Goal: Task Accomplishment & Management: Use online tool/utility

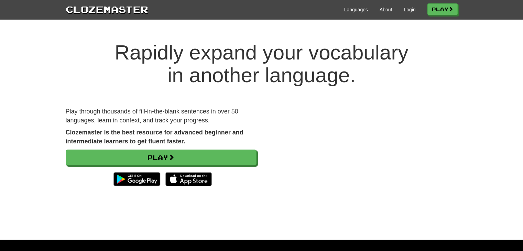
scroll to position [19, 0]
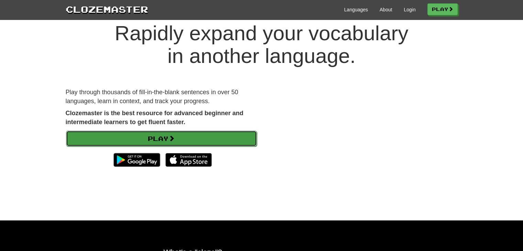
click at [223, 138] on link "Play" at bounding box center [161, 139] width 191 height 16
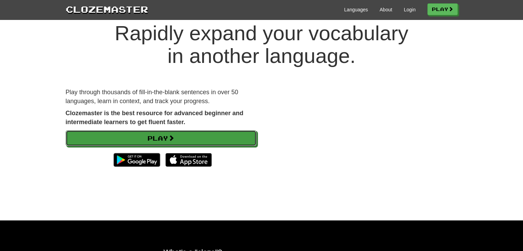
scroll to position [84, 0]
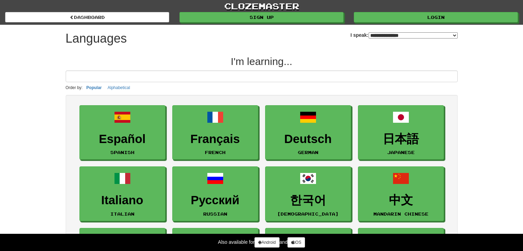
select select "*******"
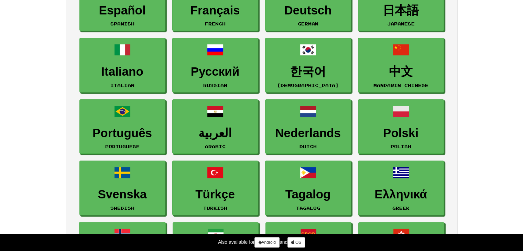
scroll to position [129, 0]
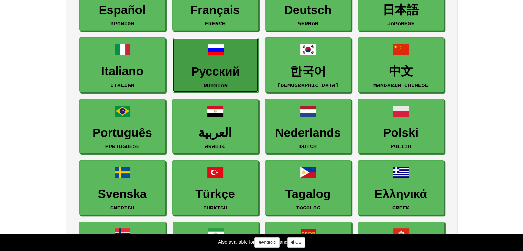
click at [204, 62] on link "Русский Russian" at bounding box center [216, 65] width 86 height 55
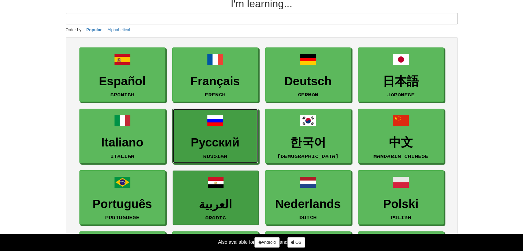
scroll to position [63, 0]
